Goal: Task Accomplishment & Management: Use online tool/utility

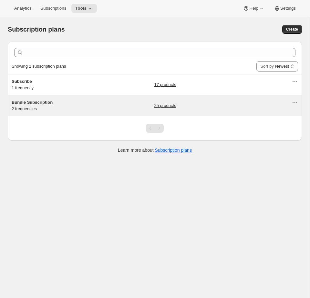
click at [211, 102] on div "25 products" at bounding box center [222, 105] width 137 height 13
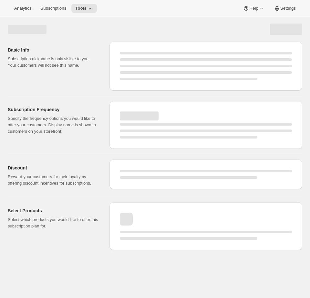
select select "WEEK"
select select "MONTH"
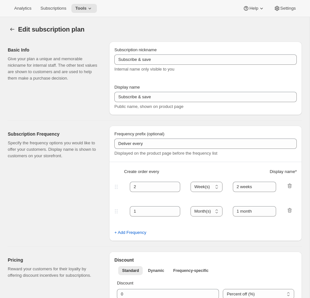
type input "Bundle Subscription"
type input "1"
select select "MONTH"
type input "Monthly"
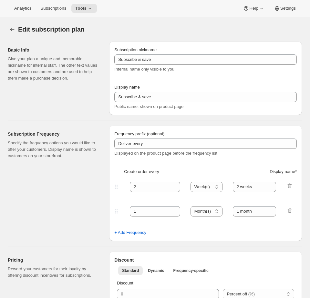
type input "3"
type input "Quarterly"
click at [81, 6] on span "Tools" at bounding box center [80, 8] width 11 height 5
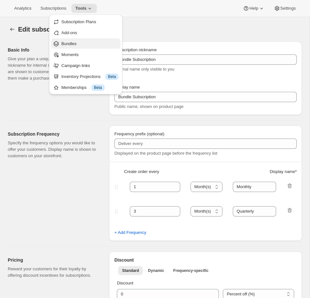
click at [73, 44] on span "Bundles" at bounding box center [68, 43] width 15 height 5
